Goal: Information Seeking & Learning: Learn about a topic

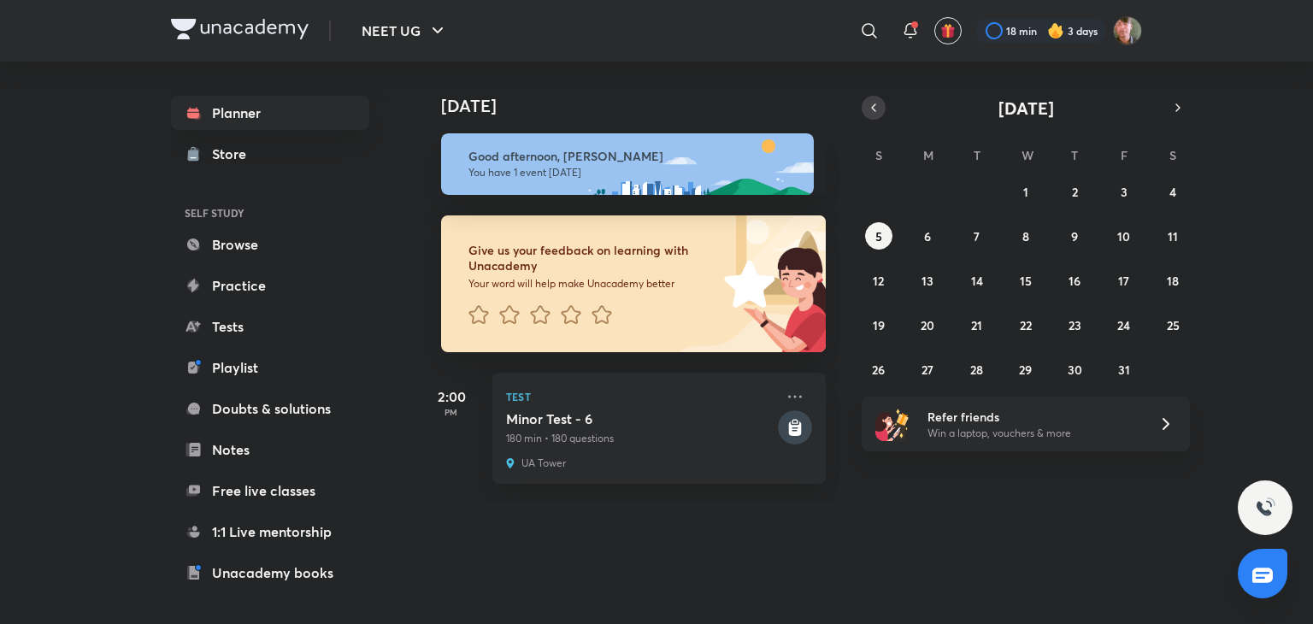
click at [882, 115] on button "button" at bounding box center [874, 108] width 24 height 24
click at [1016, 271] on button "17" at bounding box center [1025, 280] width 27 height 27
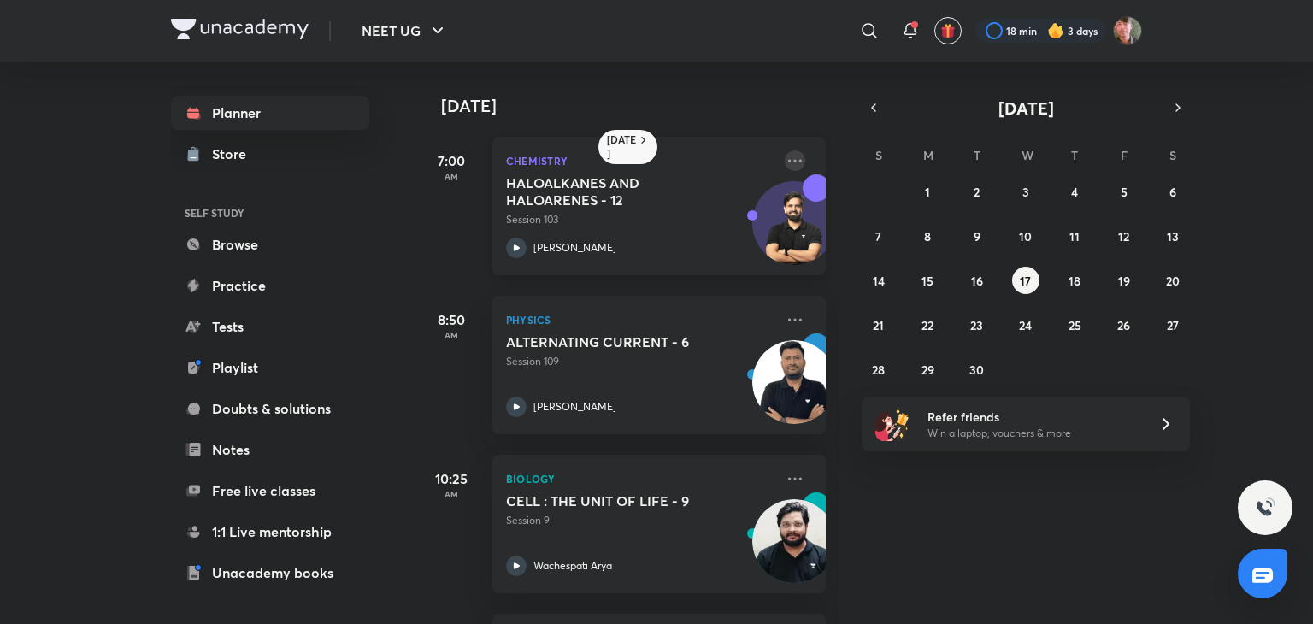
click at [788, 162] on icon at bounding box center [795, 160] width 14 height 3
click at [1078, 350] on div "31 1 2 3 4 5 6 7 8 9 10 11 12 13 14 15 16 17 18 19 20 21 22 23 24 25 26 27 28 2…" at bounding box center [1026, 280] width 328 height 205
click at [785, 151] on icon at bounding box center [795, 160] width 21 height 21
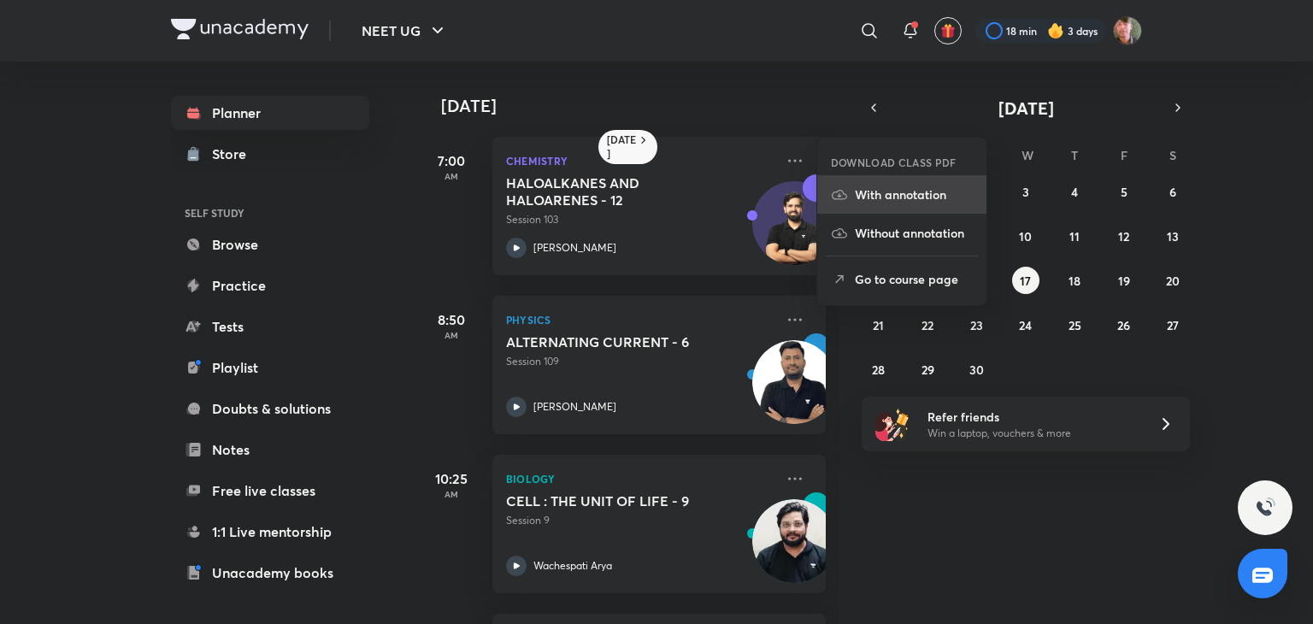
click at [851, 186] on li "With annotation" at bounding box center [901, 194] width 169 height 38
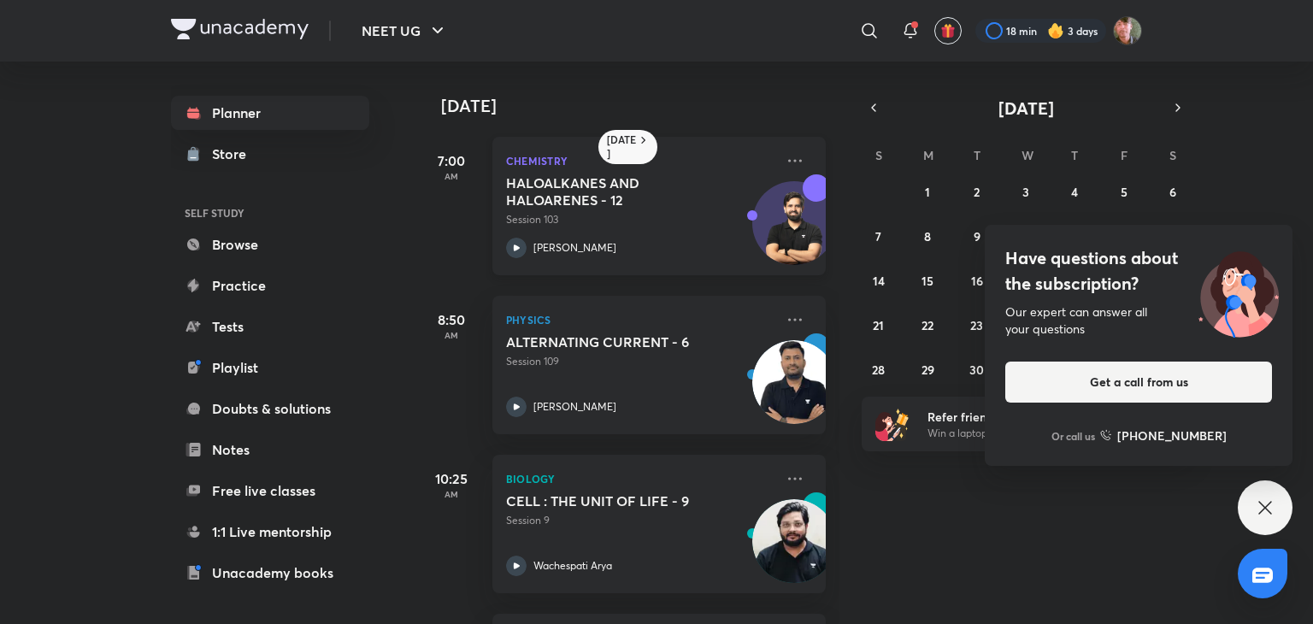
click at [517, 243] on icon at bounding box center [516, 248] width 21 height 21
